Goal: Task Accomplishment & Management: Use online tool/utility

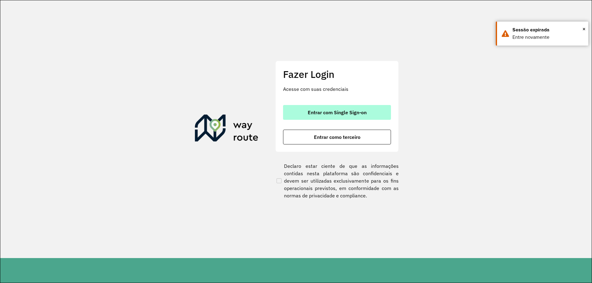
click at [333, 114] on span "Entrar com Single Sign-on" at bounding box center [337, 112] width 59 height 5
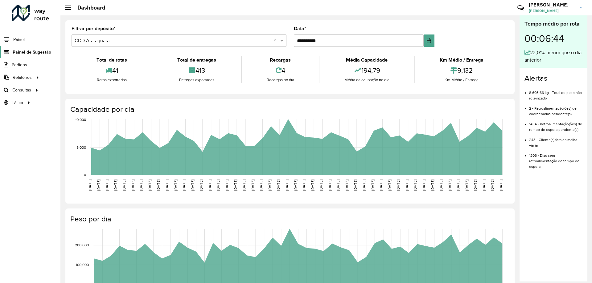
click at [34, 55] on span "Painel de Sugestão" at bounding box center [32, 52] width 39 height 6
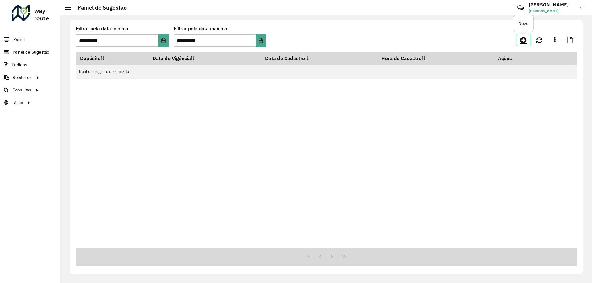
click at [526, 40] on icon at bounding box center [523, 39] width 6 height 7
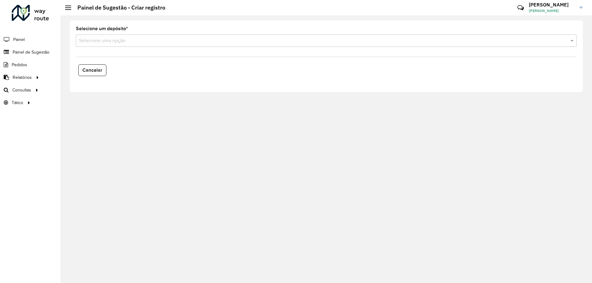
click at [129, 46] on div "Selecione uma opção" at bounding box center [326, 41] width 501 height 12
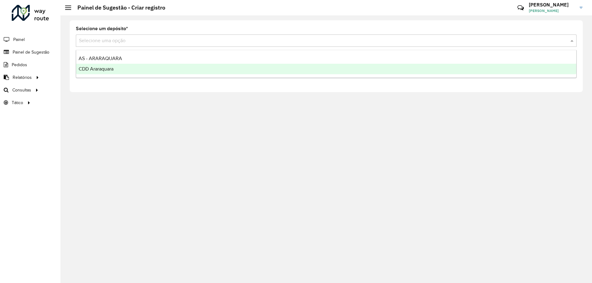
click at [121, 70] on div "CDD Araraquara" at bounding box center [326, 69] width 500 height 10
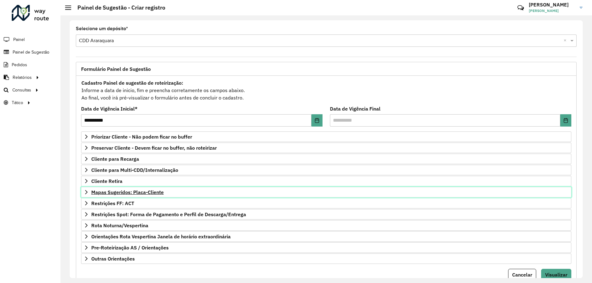
click at [138, 192] on span "Mapas Sugeridos: Placa-Cliente" at bounding box center [127, 192] width 72 height 5
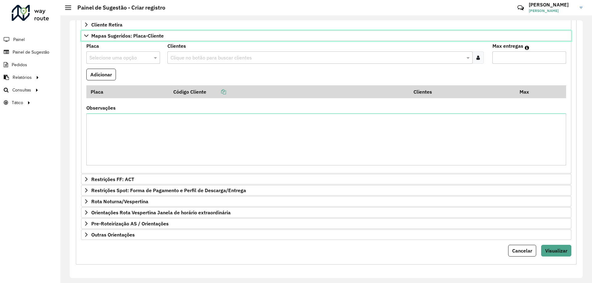
scroll to position [64, 0]
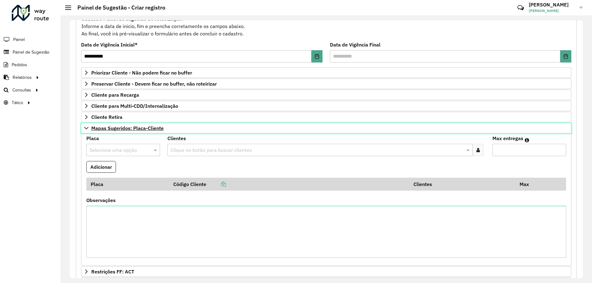
click at [148, 129] on span "Mapas Sugeridos: Placa-Cliente" at bounding box center [127, 128] width 72 height 5
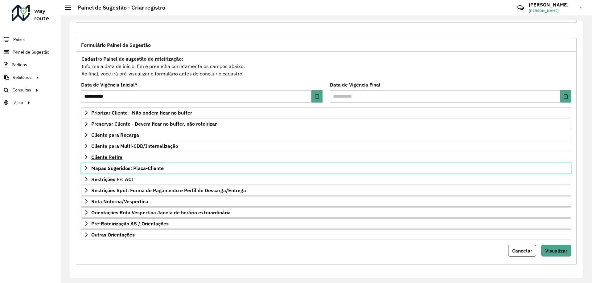
scroll to position [0, 0]
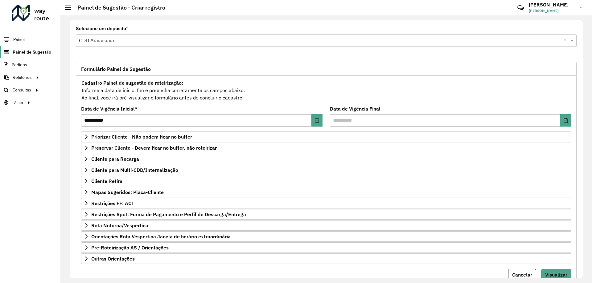
click at [27, 52] on span "Painel de Sugestão" at bounding box center [32, 52] width 39 height 6
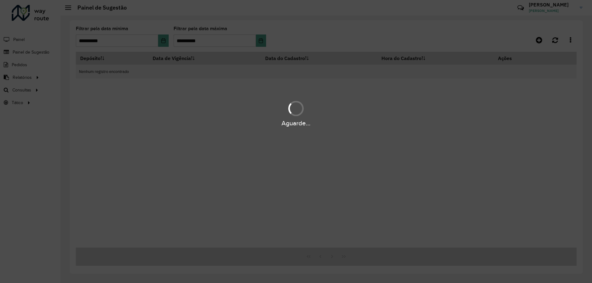
click at [162, 39] on div "Aguarde..." at bounding box center [296, 141] width 592 height 283
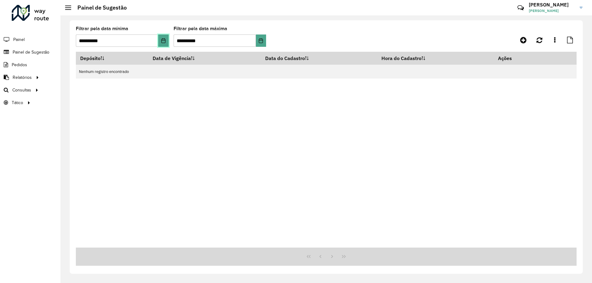
click at [161, 39] on icon "Choose Date" at bounding box center [163, 40] width 5 height 5
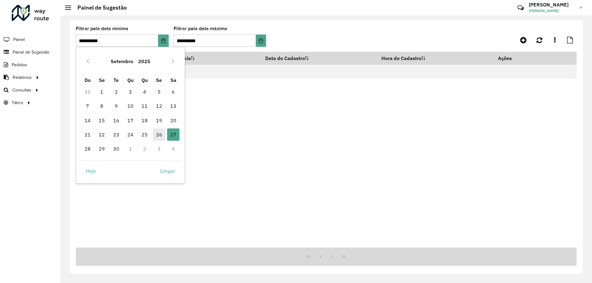
click at [155, 134] on span "26" at bounding box center [159, 135] width 12 height 12
type input "**********"
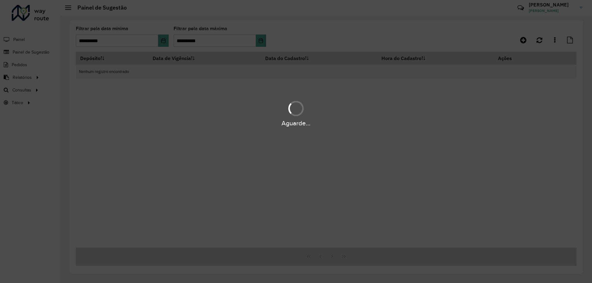
click at [259, 43] on div "Aguarde..." at bounding box center [296, 141] width 592 height 283
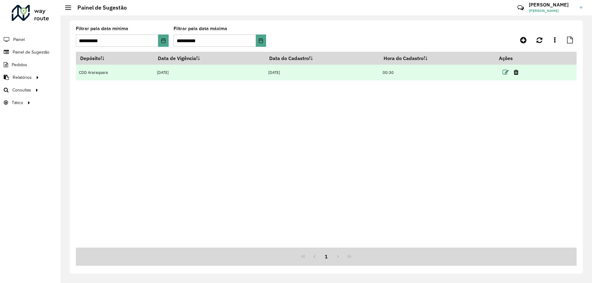
click at [506, 76] on icon at bounding box center [505, 72] width 6 height 6
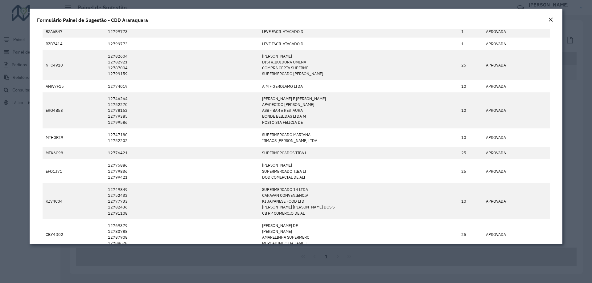
scroll to position [1017, 0]
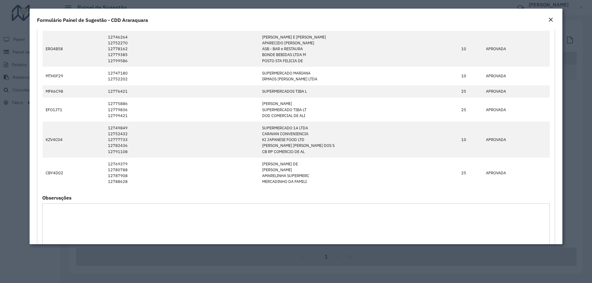
click at [551, 18] on em "Close" at bounding box center [550, 19] width 5 height 5
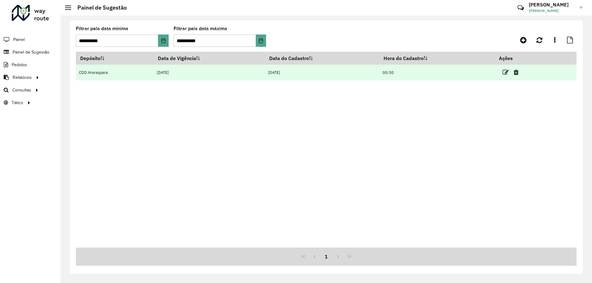
click at [195, 77] on td "[DATE]" at bounding box center [209, 73] width 111 height 16
click at [505, 72] on icon at bounding box center [505, 72] width 6 height 6
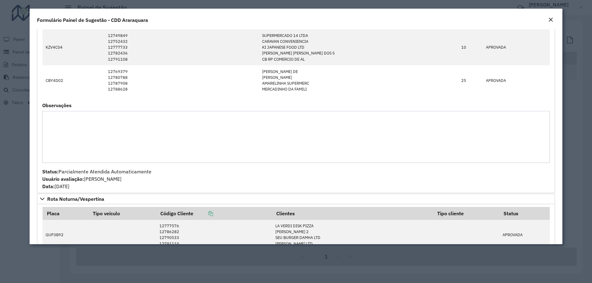
scroll to position [986, 0]
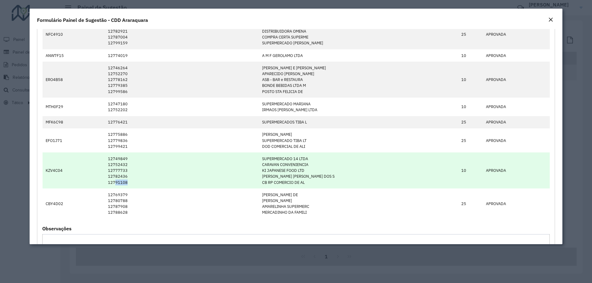
drag, startPoint x: 122, startPoint y: 182, endPoint x: 136, endPoint y: 184, distance: 14.4
click at [136, 184] on td "12749849 12752432 12777733 12782436 12791108" at bounding box center [181, 171] width 154 height 36
copy td "91108"
